Goal: Navigation & Orientation: Find specific page/section

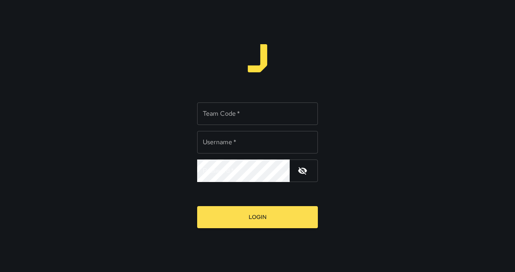
click at [252, 111] on input "Team Code   *" at bounding box center [257, 114] width 121 height 23
type input "****"
click at [239, 137] on input "Username   *" at bounding box center [257, 142] width 121 height 23
type input "******"
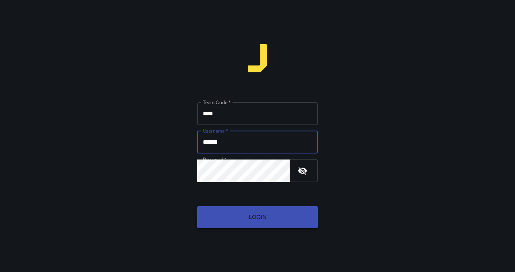
click at [254, 212] on button "Login" at bounding box center [257, 217] width 121 height 22
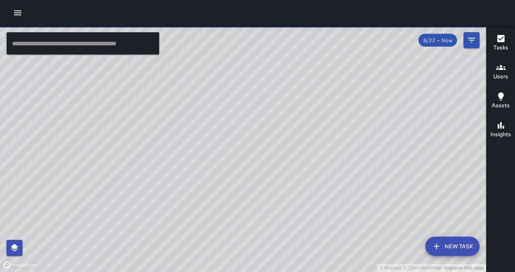
click at [93, 37] on input "text" at bounding box center [82, 43] width 153 height 23
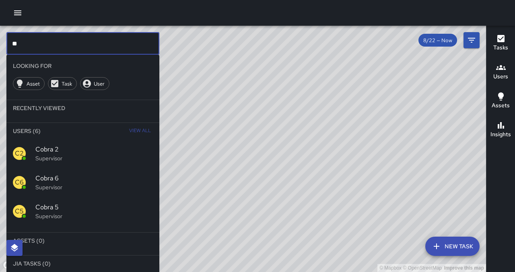
type input "**"
click at [66, 224] on div "C5 Cobra 5 Supervisor" at bounding box center [82, 211] width 153 height 29
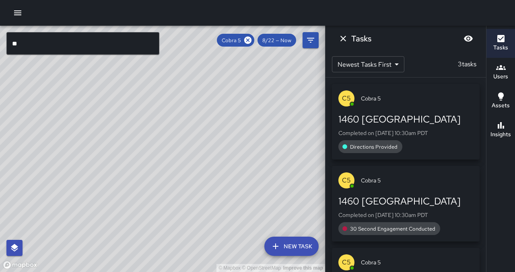
click at [431, 125] on div "1460 [GEOGRAPHIC_DATA]" at bounding box center [405, 119] width 135 height 13
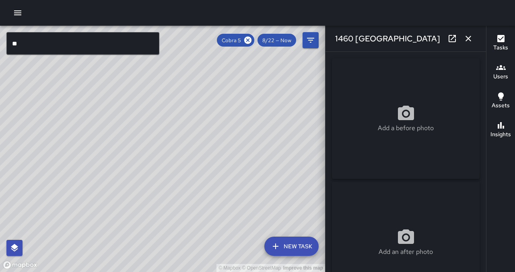
click at [467, 41] on icon "button" at bounding box center [469, 39] width 10 height 10
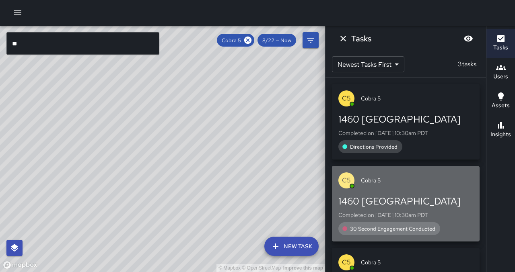
click at [397, 190] on div "C5 Cobra 5" at bounding box center [406, 180] width 148 height 29
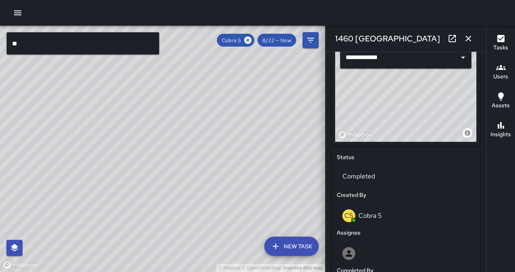
scroll to position [414, 0]
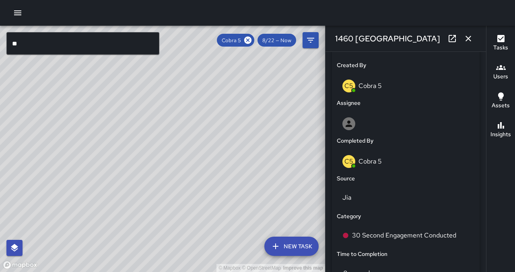
click at [466, 39] on icon "button" at bounding box center [469, 39] width 10 height 10
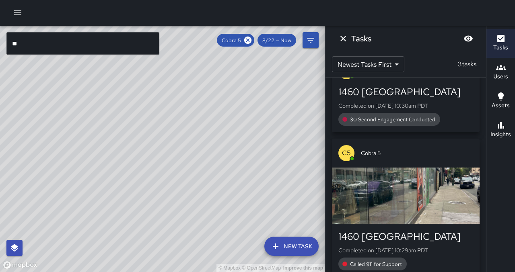
scroll to position [121, 0]
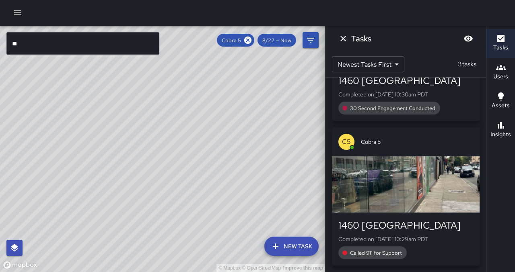
click at [403, 202] on div "button" at bounding box center [406, 185] width 148 height 56
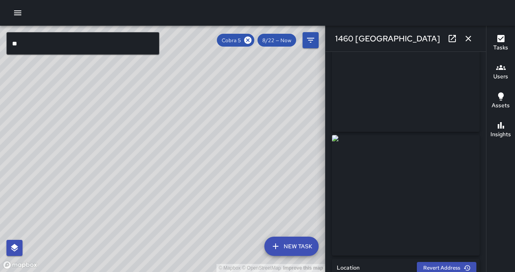
scroll to position [0, 0]
click at [469, 37] on icon "button" at bounding box center [469, 39] width 10 height 10
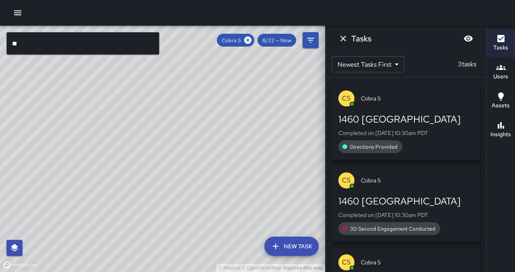
click at [287, 132] on div "© Mapbox © OpenStreetMap Improve this map" at bounding box center [162, 149] width 325 height 247
